Goal: Find specific page/section: Find specific page/section

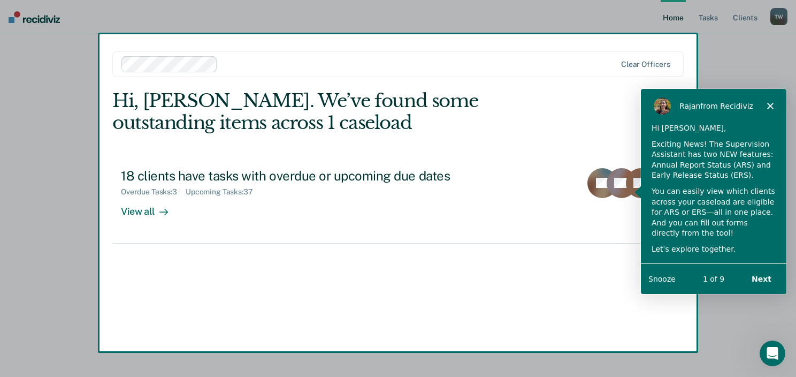
click at [161, 210] on div "Product tour overlay" at bounding box center [398, 188] width 796 height 377
click at [160, 209] on div "Product tour overlay" at bounding box center [398, 188] width 796 height 377
click at [139, 212] on div "Product tour overlay" at bounding box center [398, 188] width 796 height 377
click at [776, 107] on div "Rajan from Recidiviz" at bounding box center [714, 105] width 146 height 34
click at [770, 106] on polygon "Close" at bounding box center [770, 105] width 6 height 6
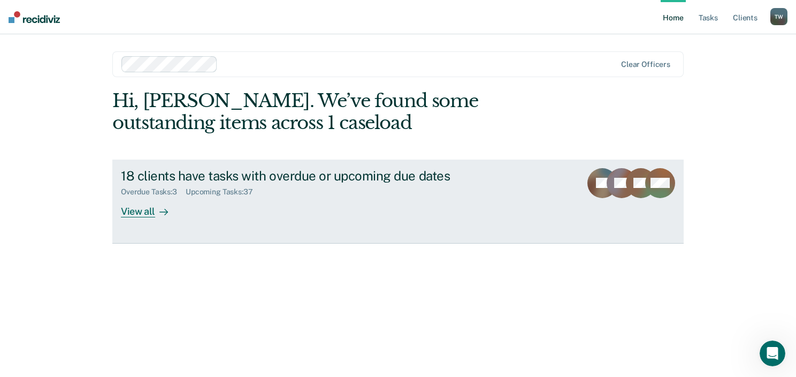
click at [137, 211] on div "View all" at bounding box center [151, 206] width 60 height 21
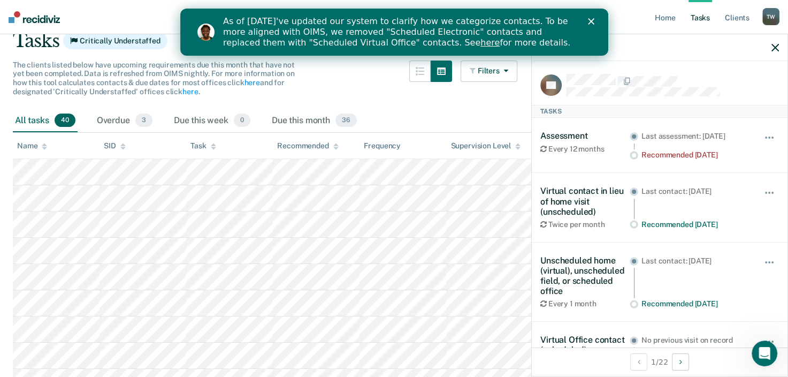
scroll to position [107, 0]
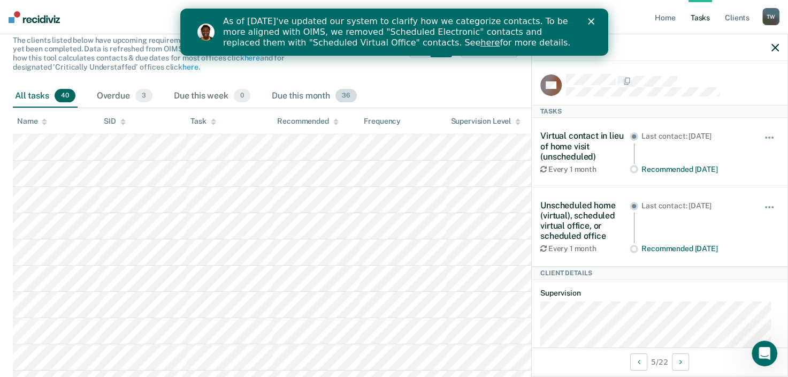
click at [321, 98] on div "Due this month 36" at bounding box center [314, 97] width 89 height 24
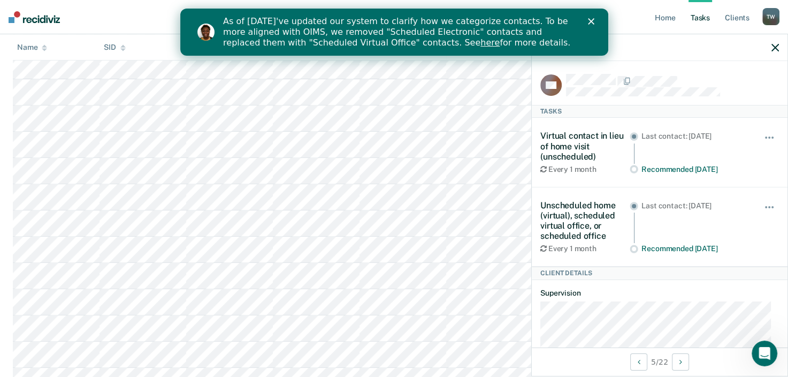
scroll to position [210, 0]
click at [588, 22] on icon "Close" at bounding box center [591, 21] width 6 height 6
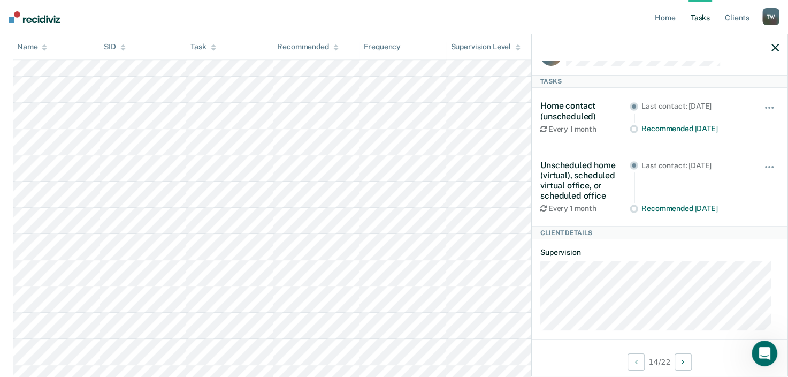
scroll to position [0, 0]
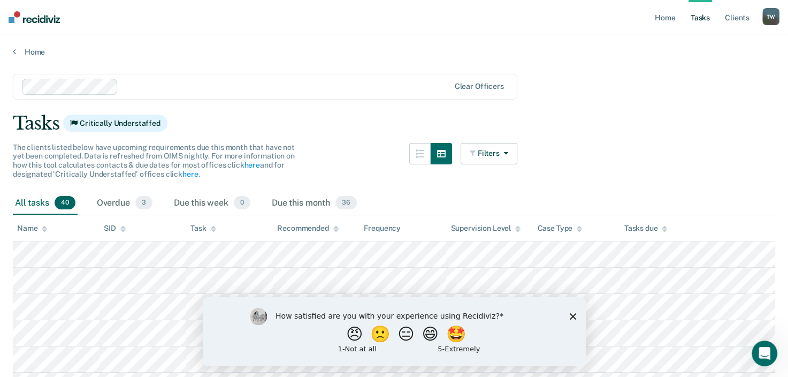
click at [576, 318] on div "How satisfied are you with your experience using Recidiviz? 😠 🙁 😑 😄 🤩 1 - Not a…" at bounding box center [393, 331] width 383 height 69
click at [573, 320] on div "How satisfied are you with your experience using Recidiviz? 😠 🙁 😑 😄 🤩 1 - Not a…" at bounding box center [393, 331] width 383 height 69
click at [572, 316] on icon "Close survey" at bounding box center [573, 316] width 6 height 6
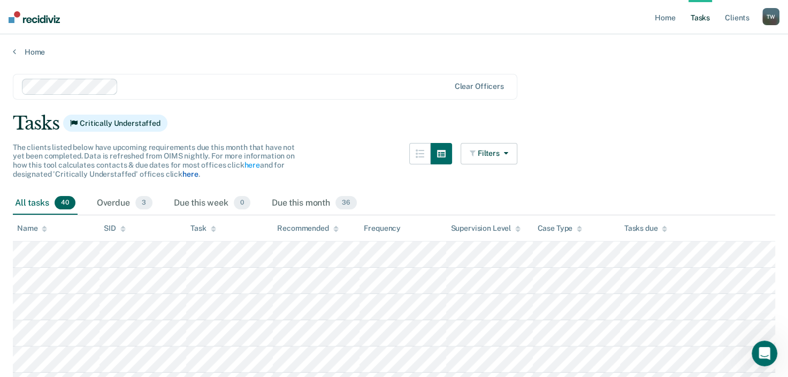
click at [193, 174] on link "here" at bounding box center [191, 174] width 16 height 9
click at [735, 17] on link "Client s" at bounding box center [737, 17] width 29 height 34
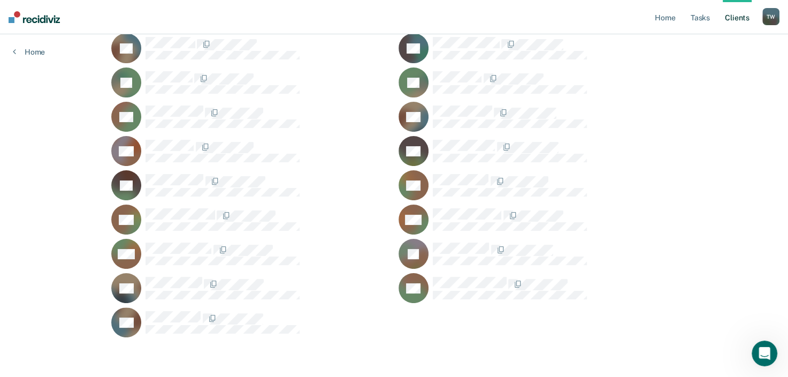
scroll to position [198, 0]
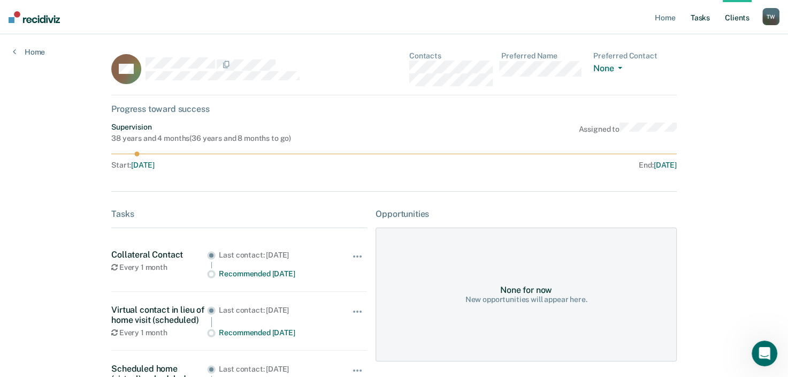
click at [710, 17] on link "Tasks" at bounding box center [701, 17] width 24 height 34
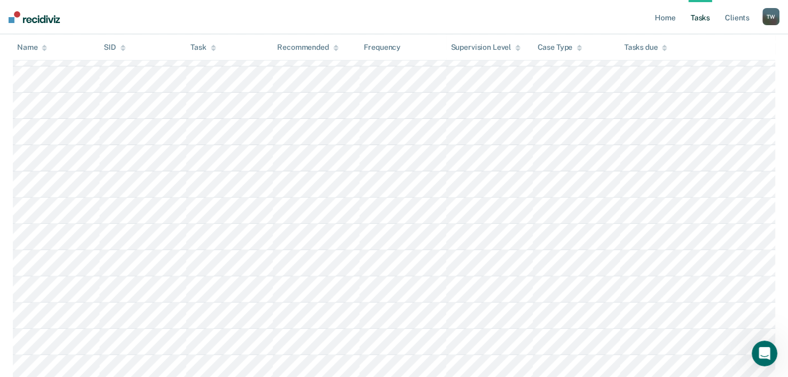
scroll to position [482, 0]
